Goal: Task Accomplishment & Management: Manage account settings

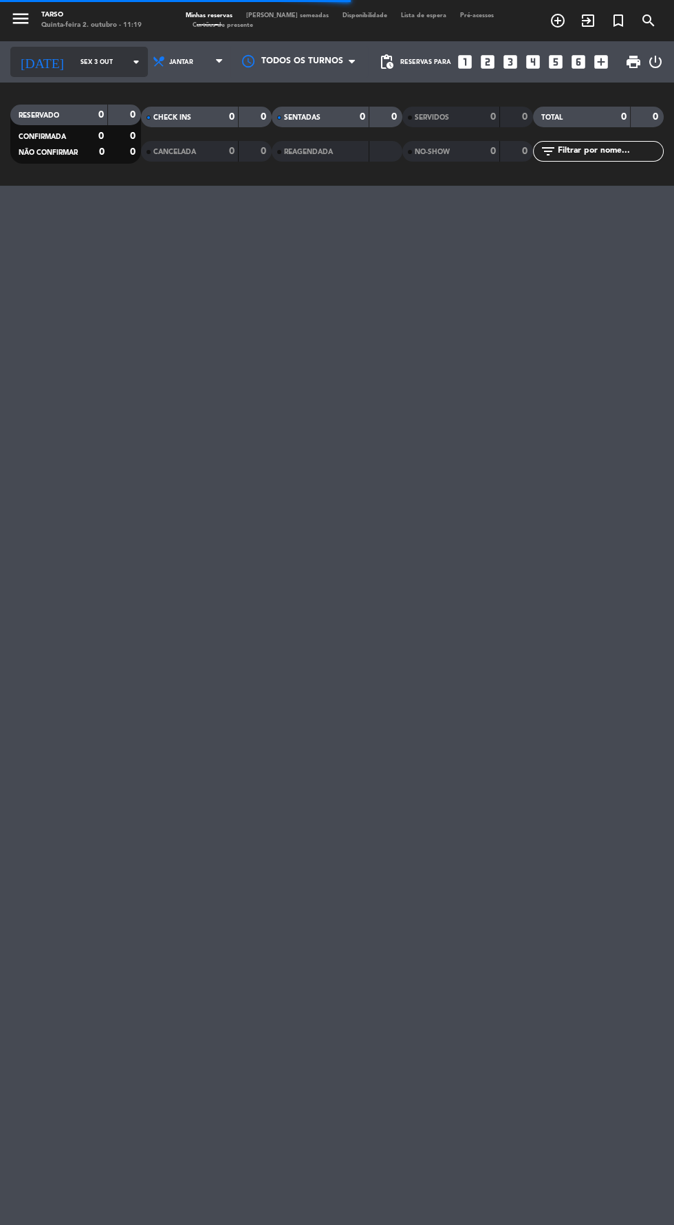
click at [75, 66] on input "Sex 3 out" at bounding box center [117, 62] width 87 height 21
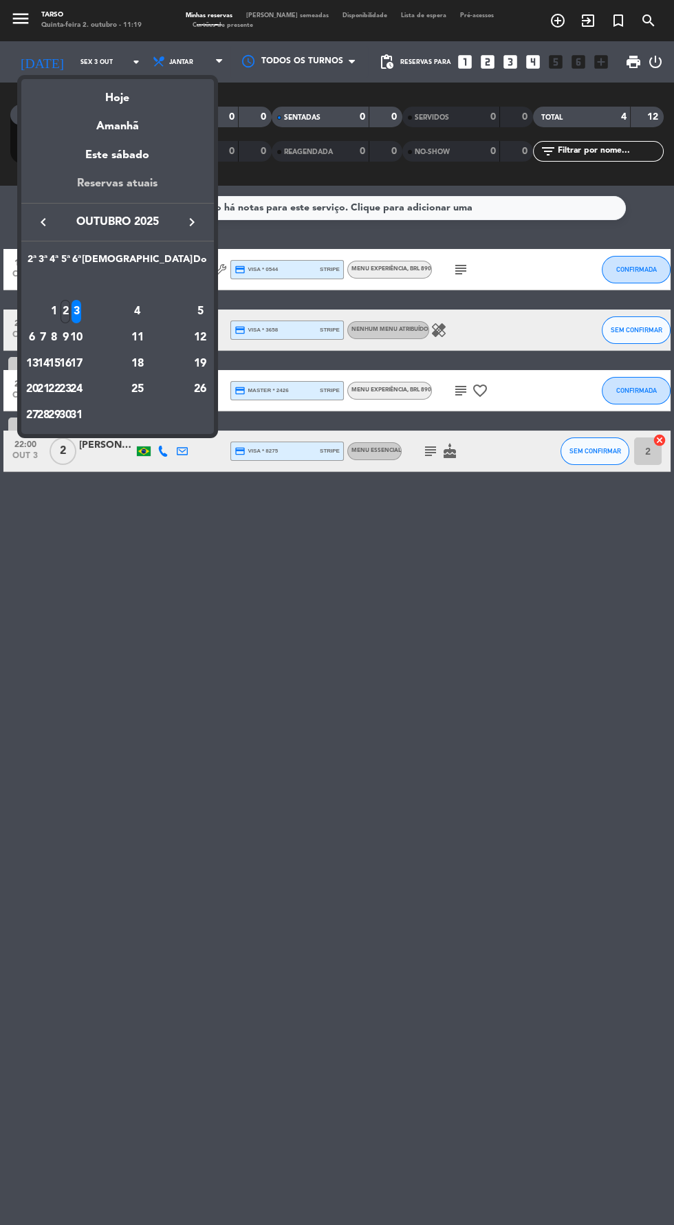
click at [93, 200] on div "Reservas atuais" at bounding box center [117, 189] width 193 height 28
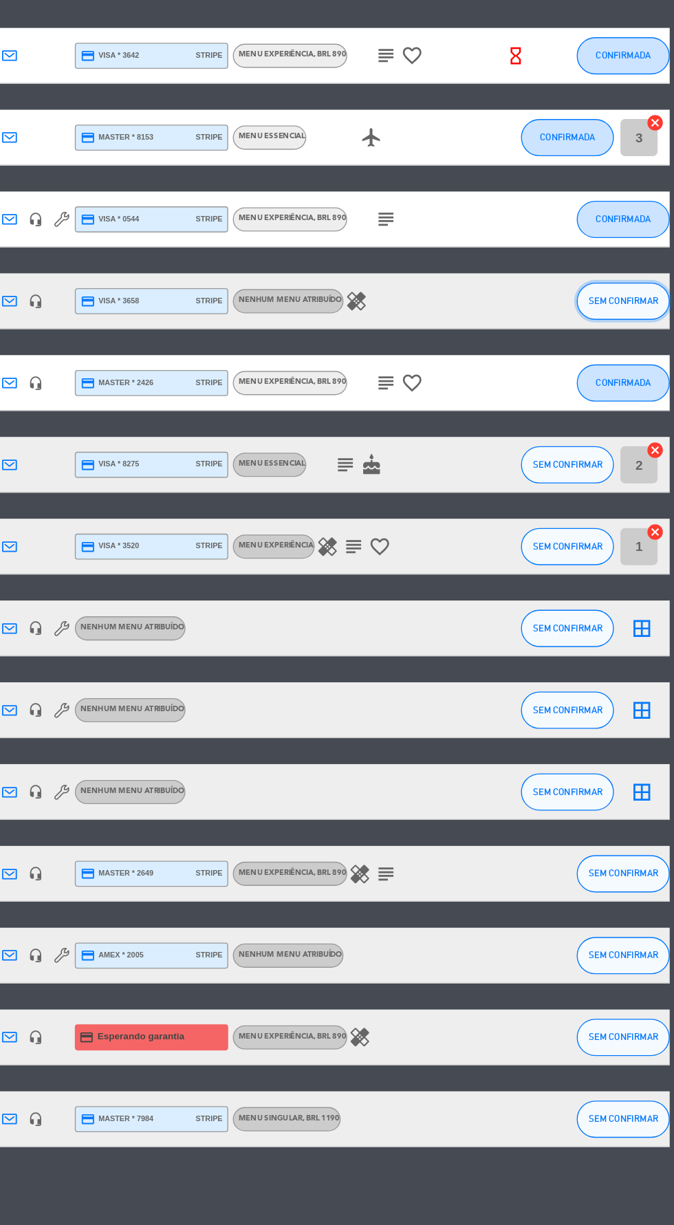
click at [633, 419] on span "SEM CONFIRMAR" at bounding box center [637, 417] width 52 height 8
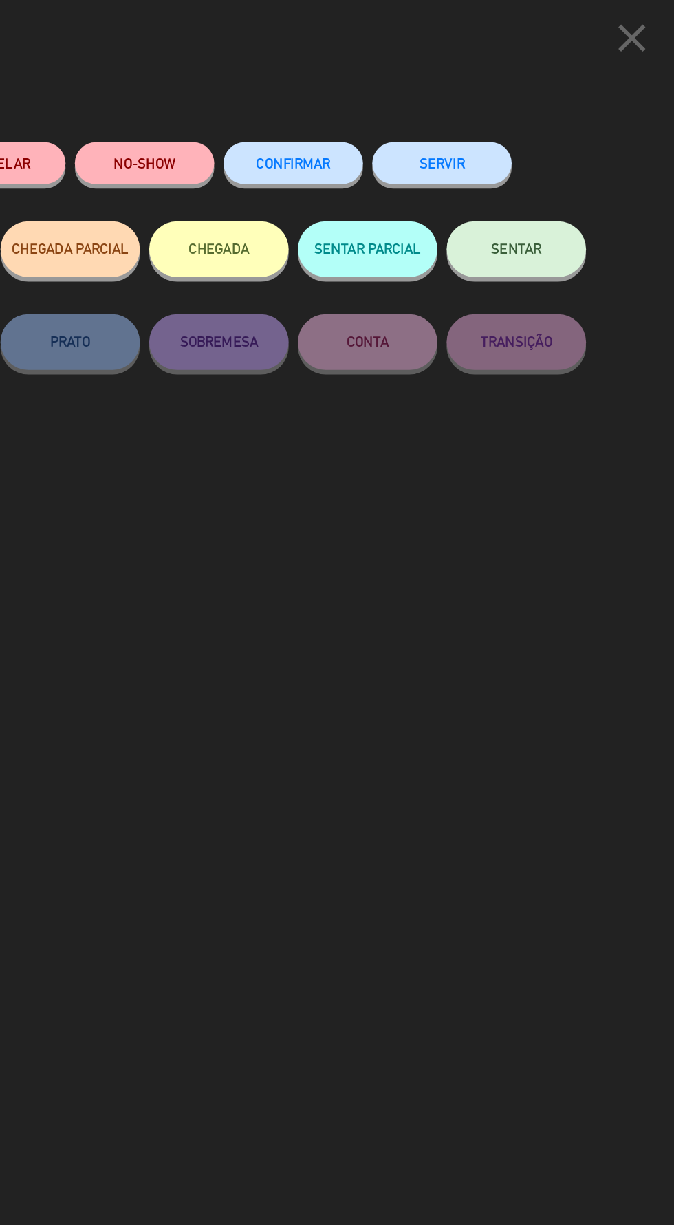
click at [400, 132] on button "CONFIRMAR" at bounding box center [392, 120] width 103 height 31
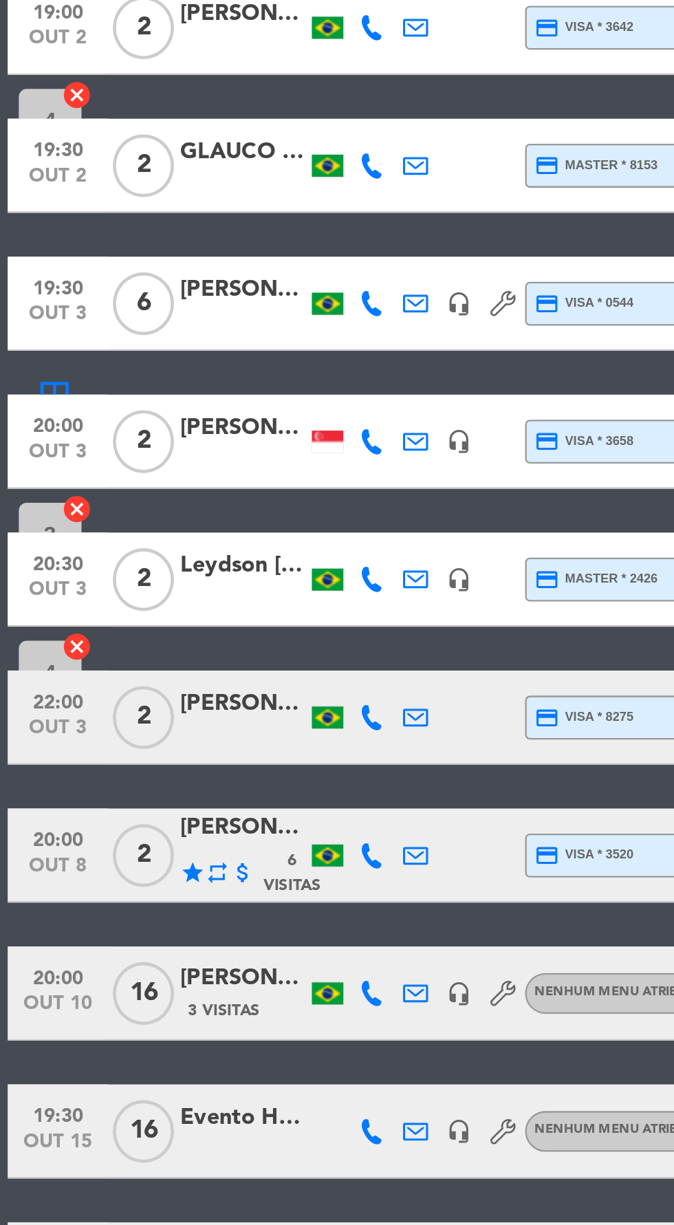
click at [20, 533] on span "22:00" at bounding box center [25, 530] width 34 height 16
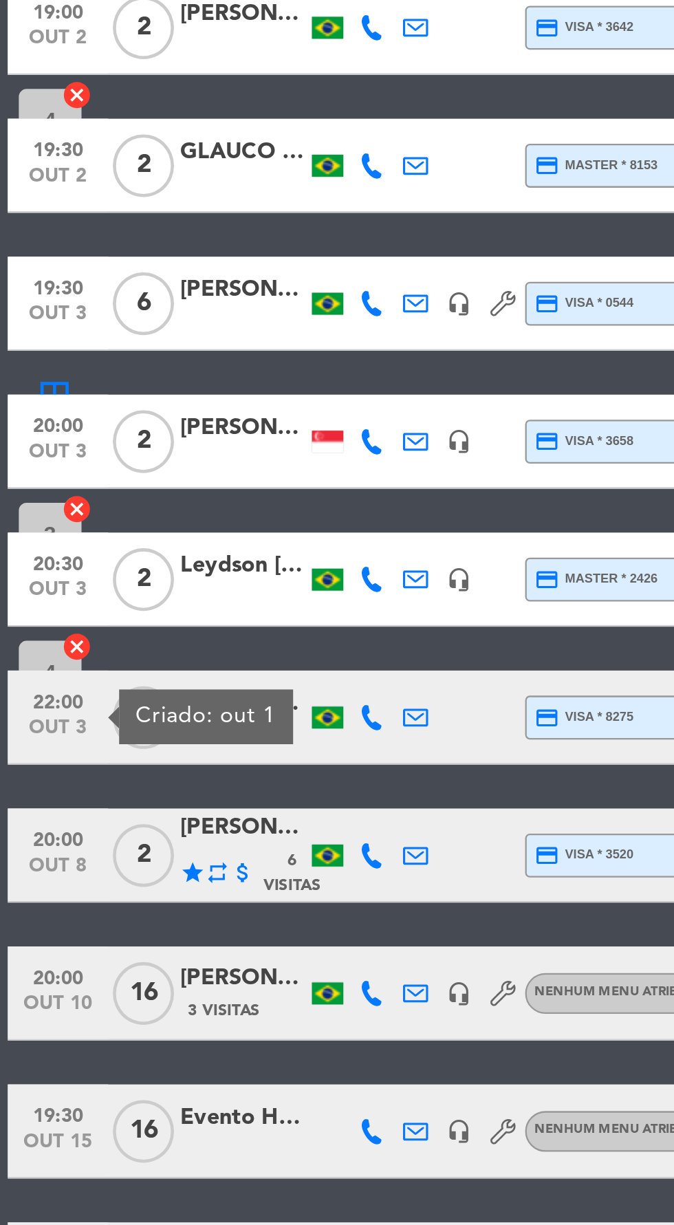
click at [27, 539] on span "out 3" at bounding box center [25, 546] width 34 height 16
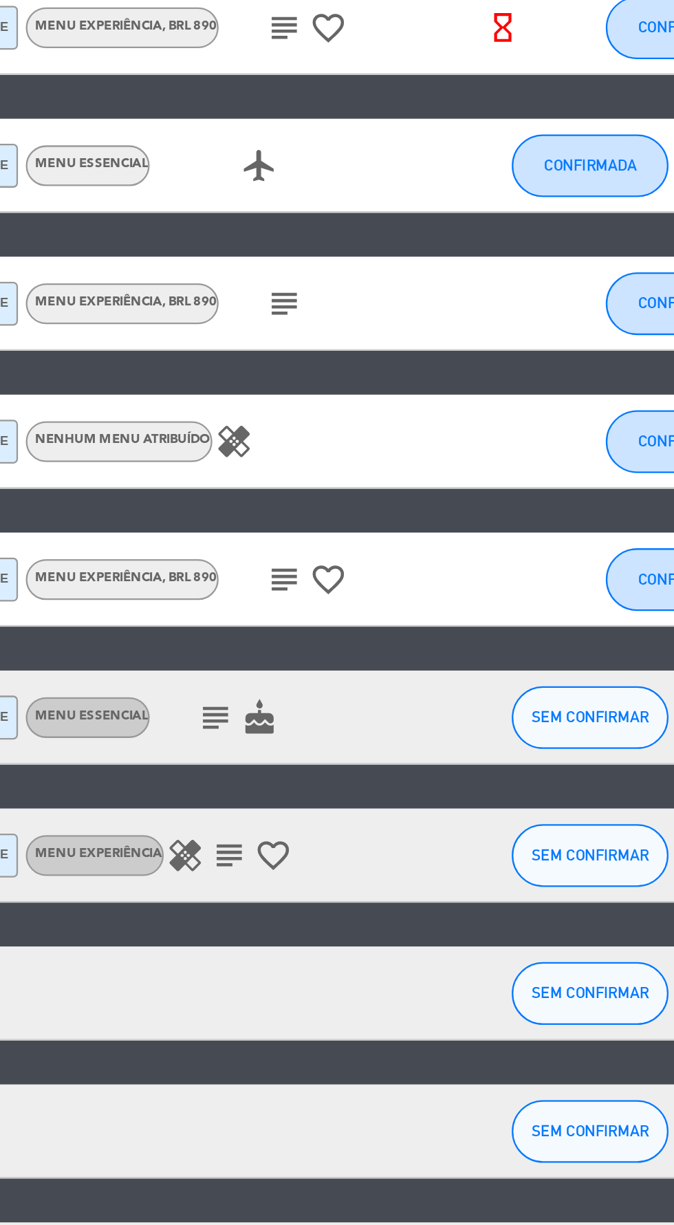
click at [424, 539] on icon "subject" at bounding box center [430, 538] width 17 height 17
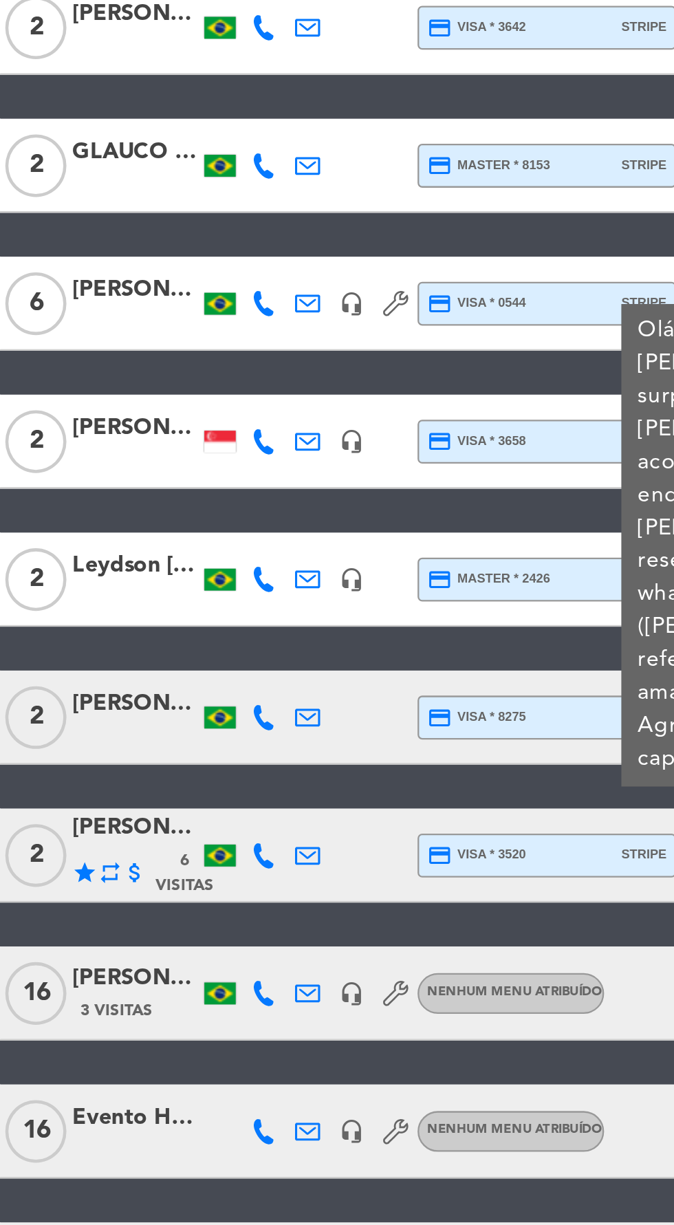
click at [162, 540] on icon at bounding box center [163, 538] width 11 height 11
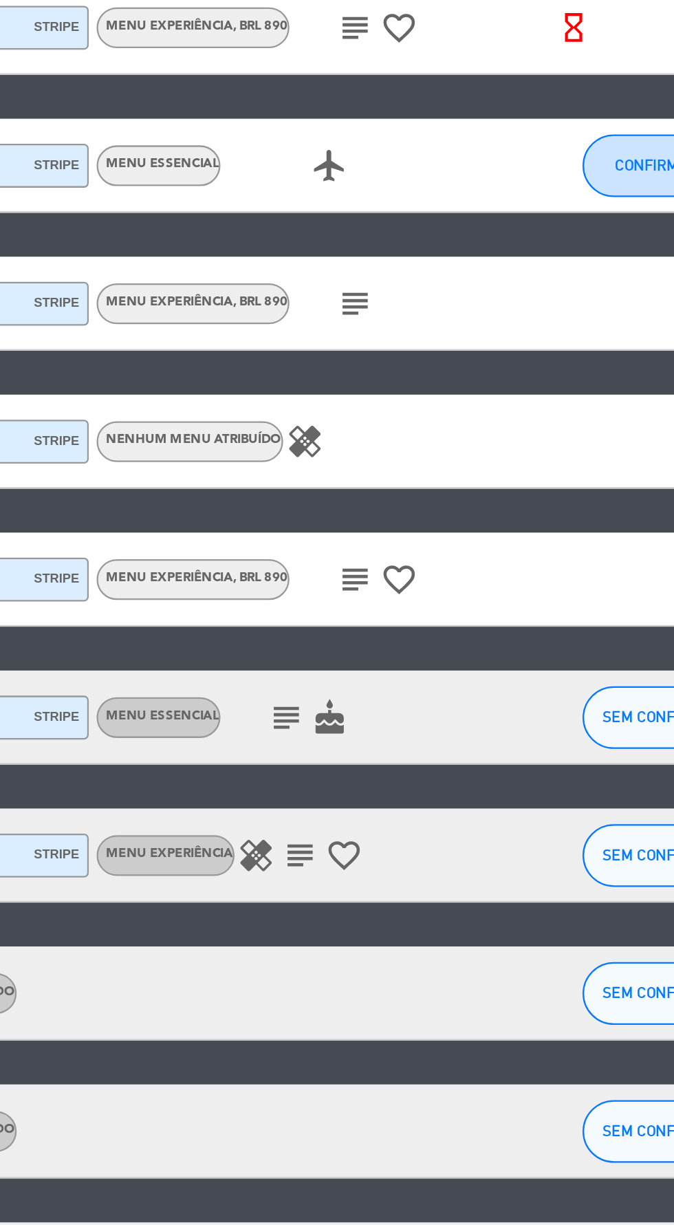
click at [429, 545] on icon "subject" at bounding box center [430, 538] width 17 height 17
